Goal: Information Seeking & Learning: Compare options

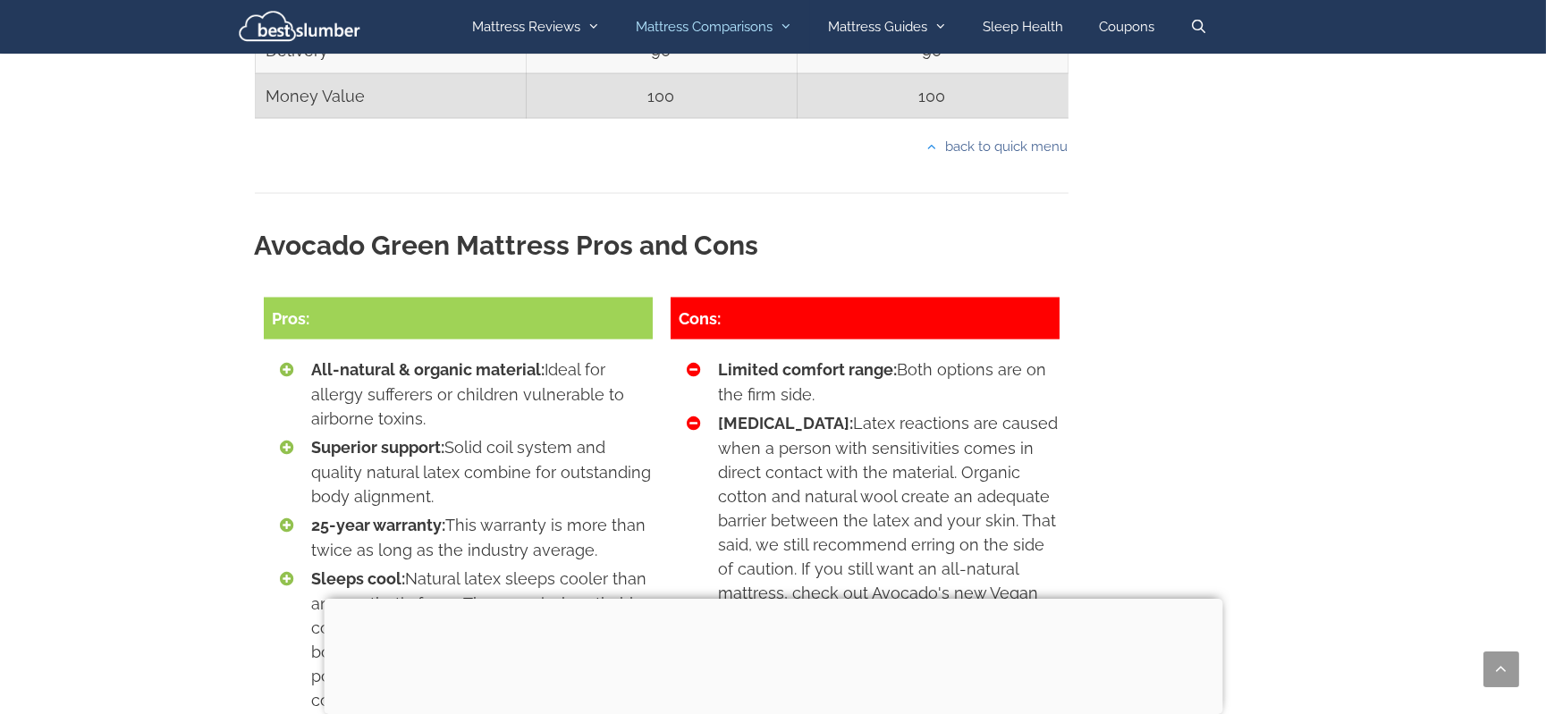
scroll to position [7804, 0]
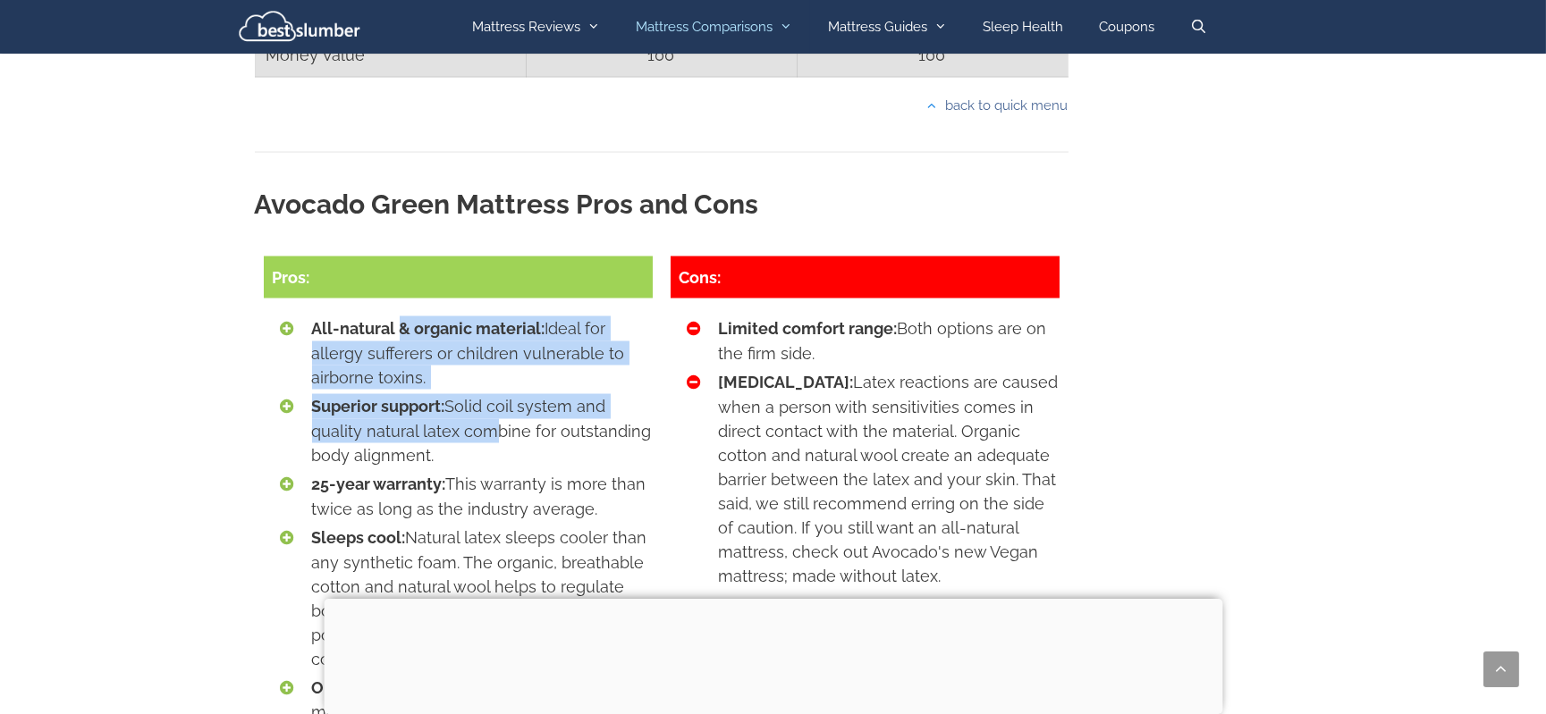
drag, startPoint x: 397, startPoint y: 300, endPoint x: 486, endPoint y: 392, distance: 128.4
click at [486, 392] on ul "All-natural & organic material: Ideal for allergy sufferers or children vulnera…" at bounding box center [482, 533] width 341 height 433
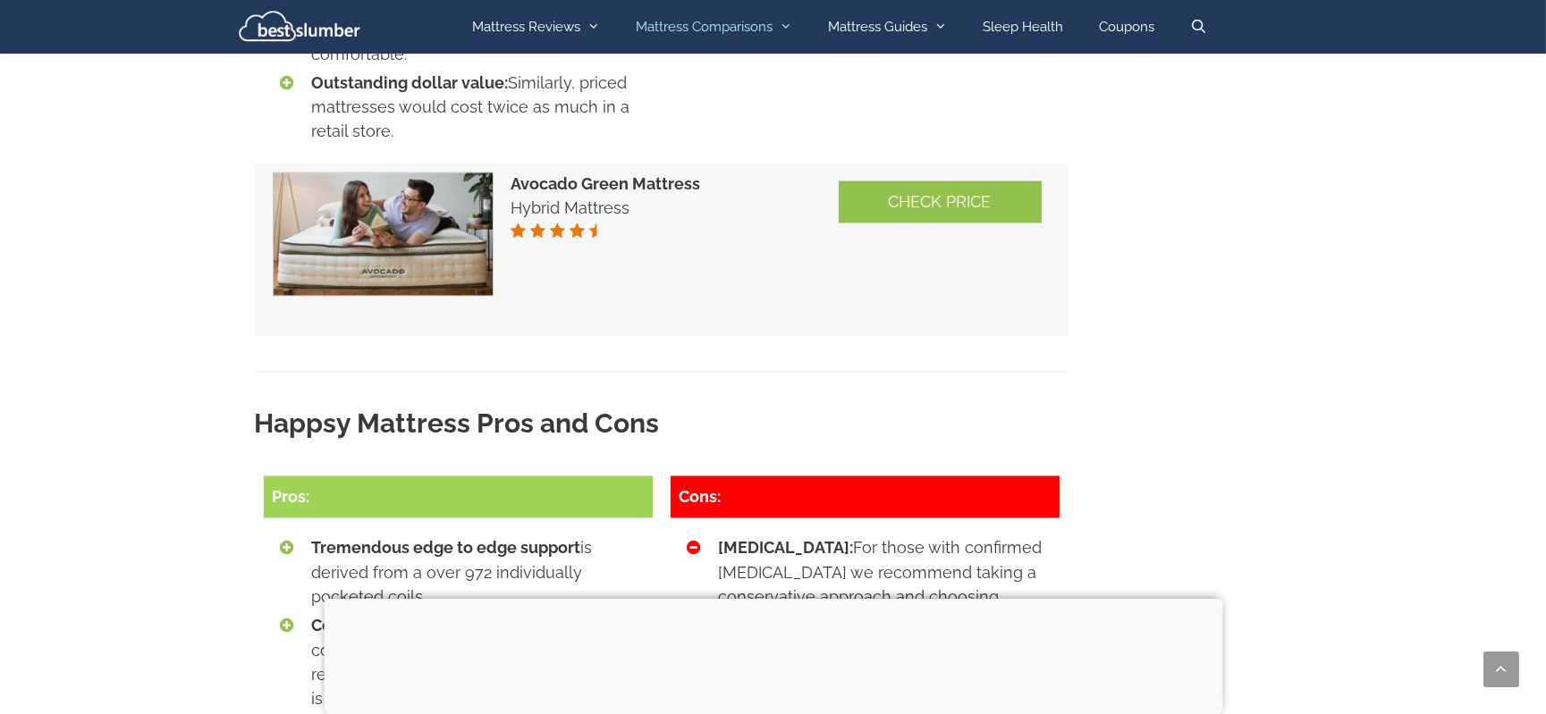
scroll to position [8477, 0]
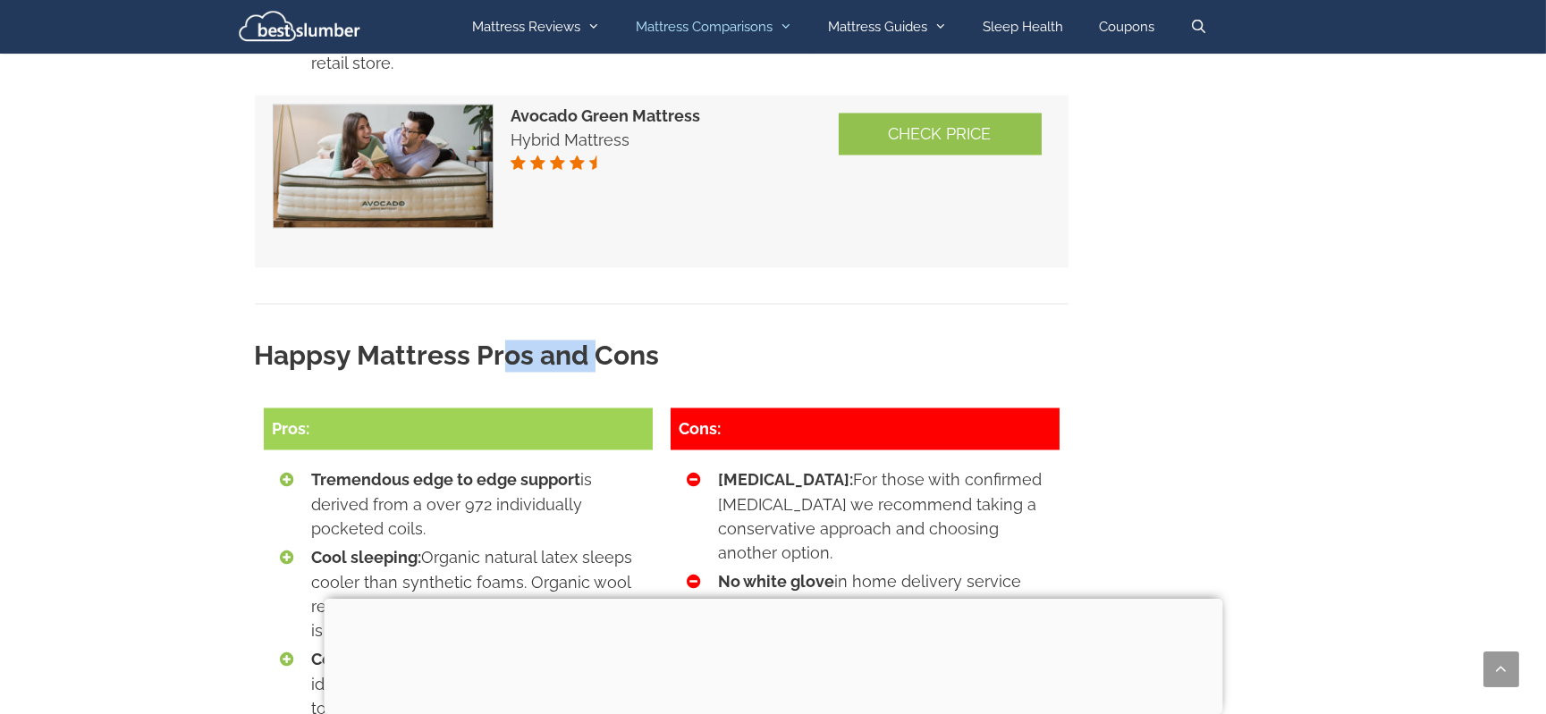
drag, startPoint x: 499, startPoint y: 316, endPoint x: 592, endPoint y: 331, distance: 94.2
click at [592, 341] on h2 "Happsy Mattress Pros and Cons" at bounding box center [662, 357] width 814 height 32
drag, startPoint x: 435, startPoint y: 334, endPoint x: 526, endPoint y: 337, distance: 90.4
click at [526, 341] on h2 "Happsy Mattress Pros and Cons" at bounding box center [662, 357] width 814 height 32
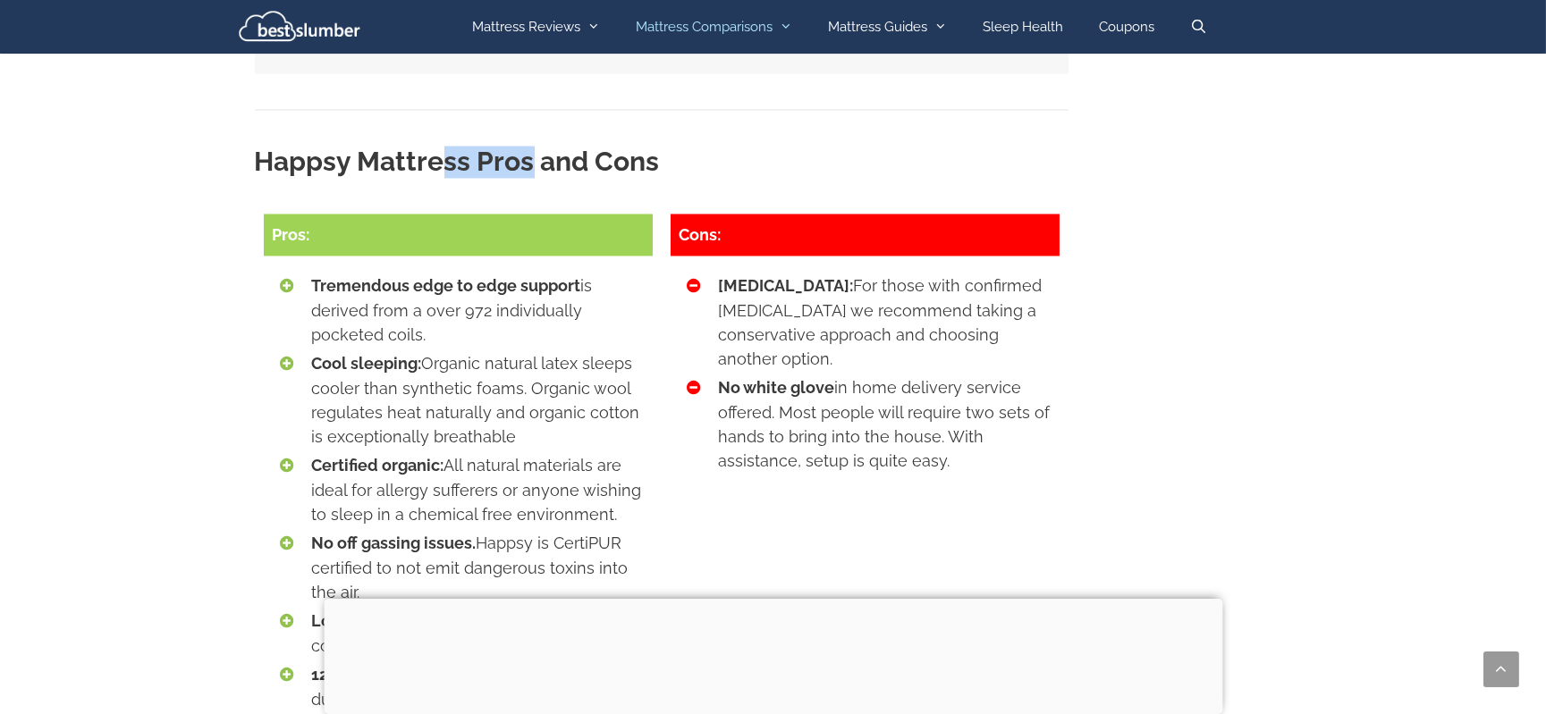
scroll to position [8647, 0]
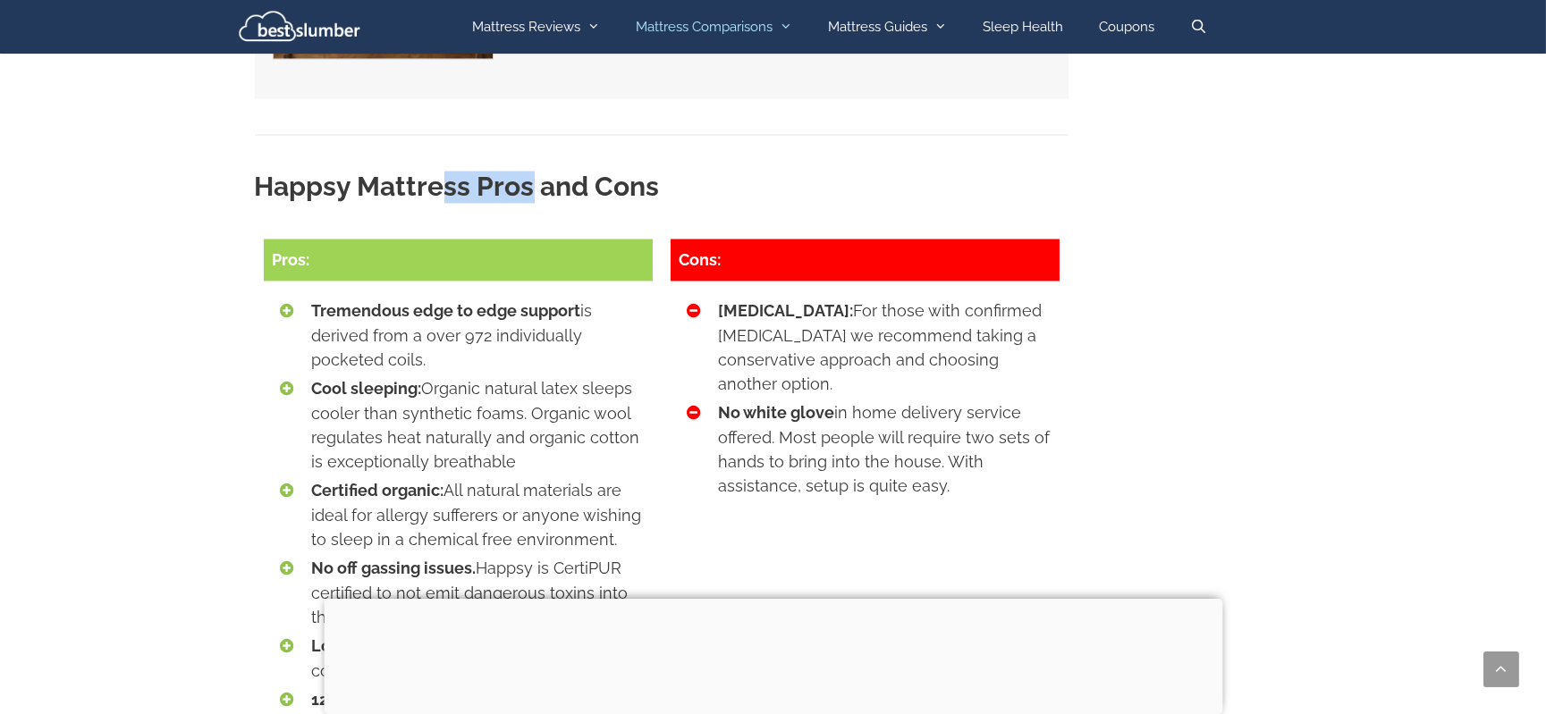
drag, startPoint x: 427, startPoint y: 355, endPoint x: 519, endPoint y: 427, distance: 115.9
click at [519, 427] on li "Cool sleeping: Organic natural latex sleeps cooler than synthetic foams. Organi…" at bounding box center [482, 424] width 341 height 97
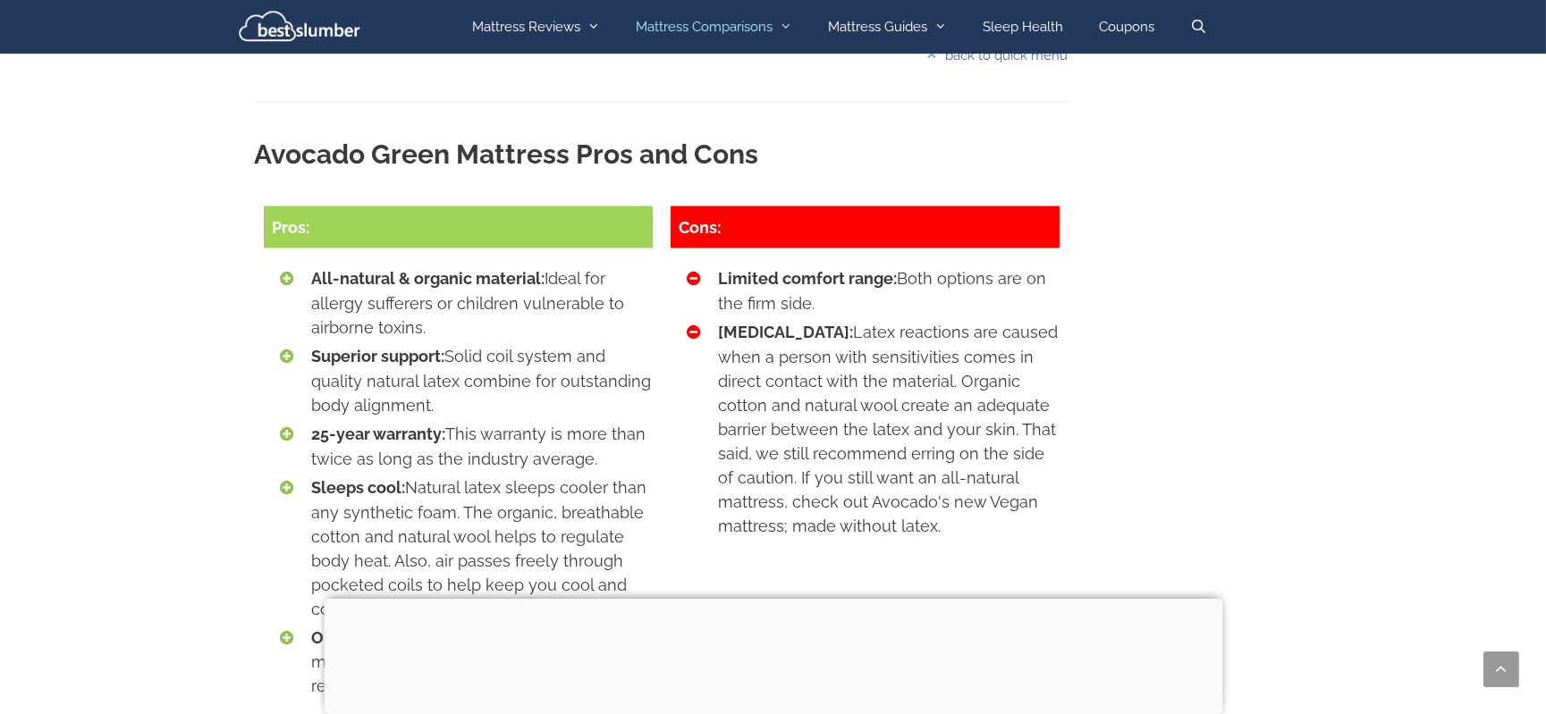
scroll to position [7824, 0]
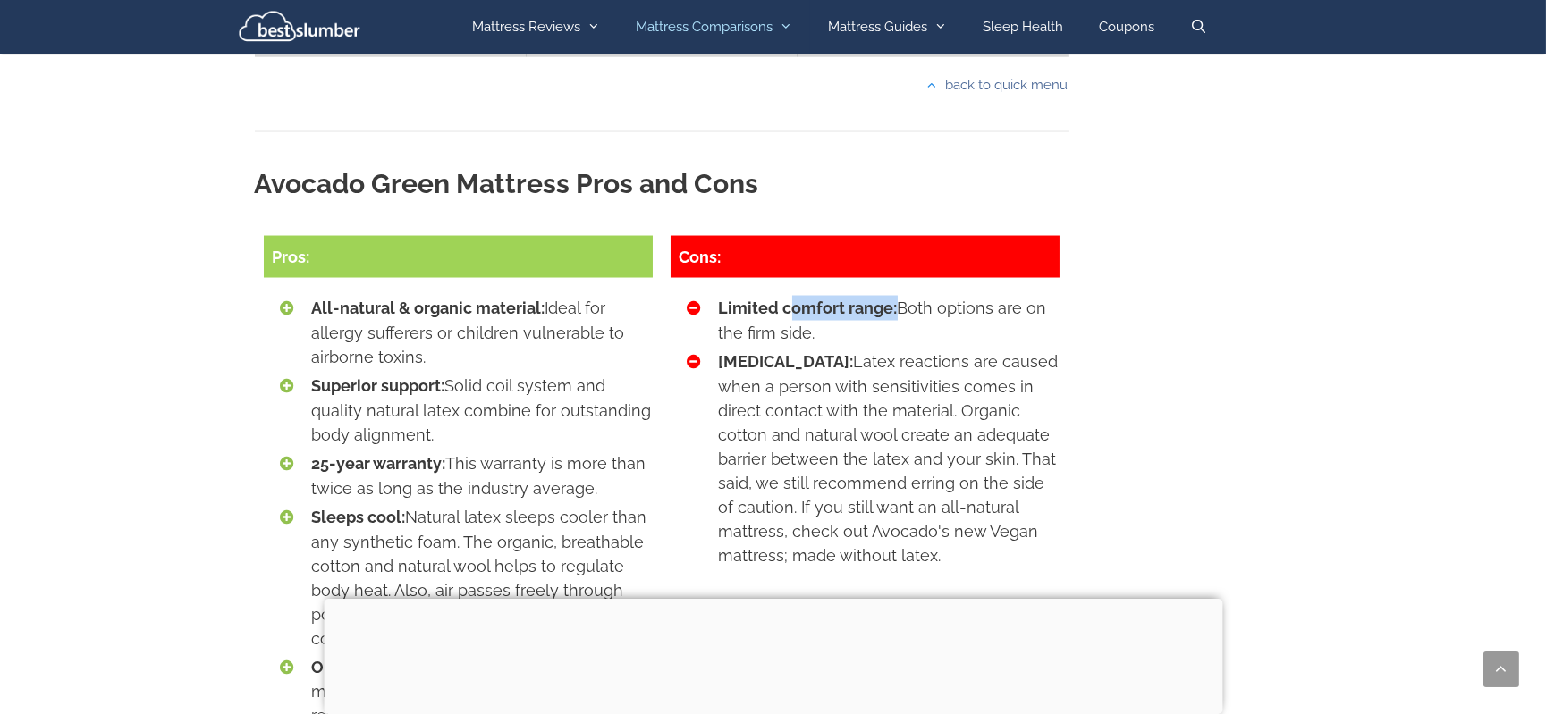
drag, startPoint x: 790, startPoint y: 274, endPoint x: 894, endPoint y: 273, distance: 103.7
click at [894, 299] on strong "Limited comfort range:" at bounding box center [808, 308] width 179 height 19
click at [873, 299] on strong "Limited comfort range:" at bounding box center [808, 308] width 179 height 19
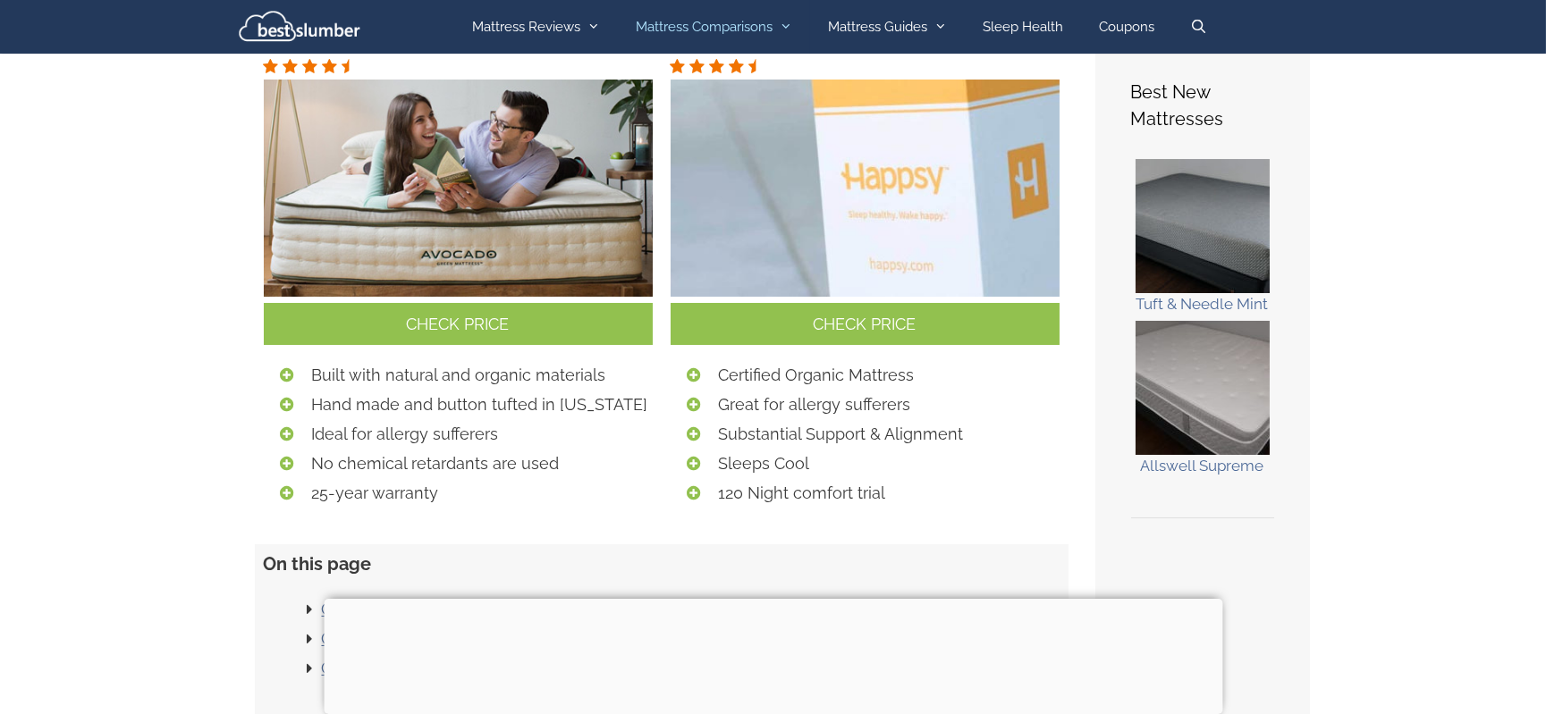
scroll to position [222, 0]
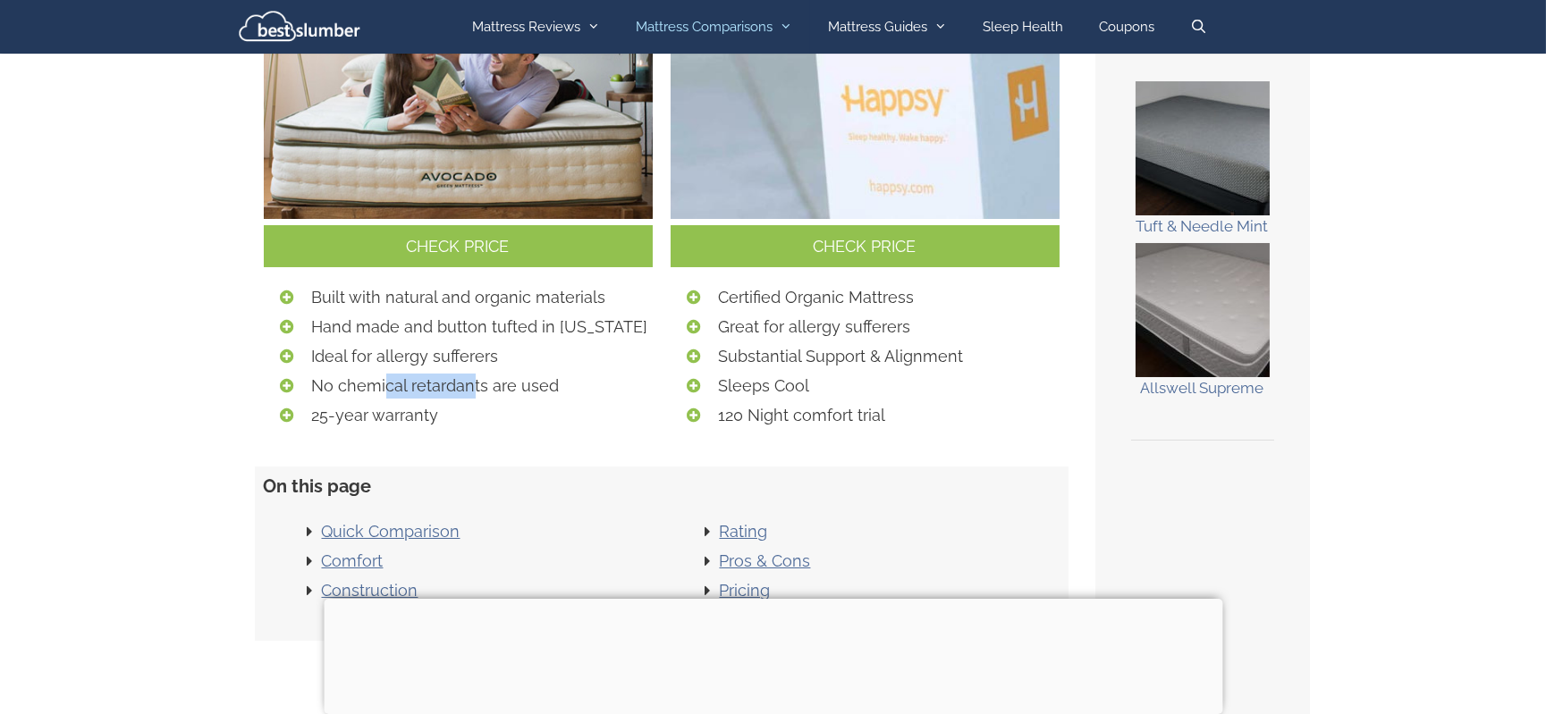
drag, startPoint x: 386, startPoint y: 393, endPoint x: 472, endPoint y: 393, distance: 85.8
click at [472, 393] on li "No chemical retardants are used" at bounding box center [482, 386] width 341 height 25
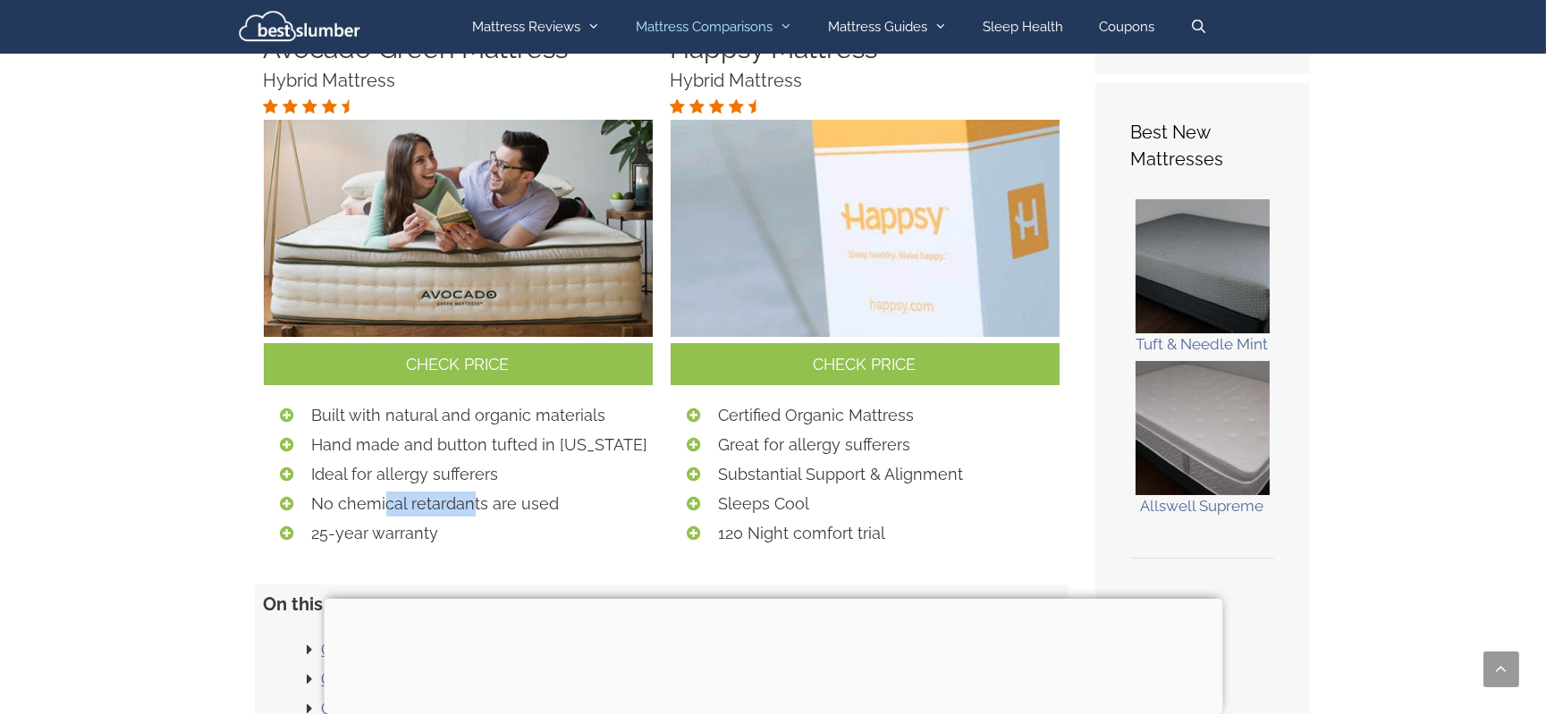
scroll to position [99, 0]
